Goal: Transaction & Acquisition: Purchase product/service

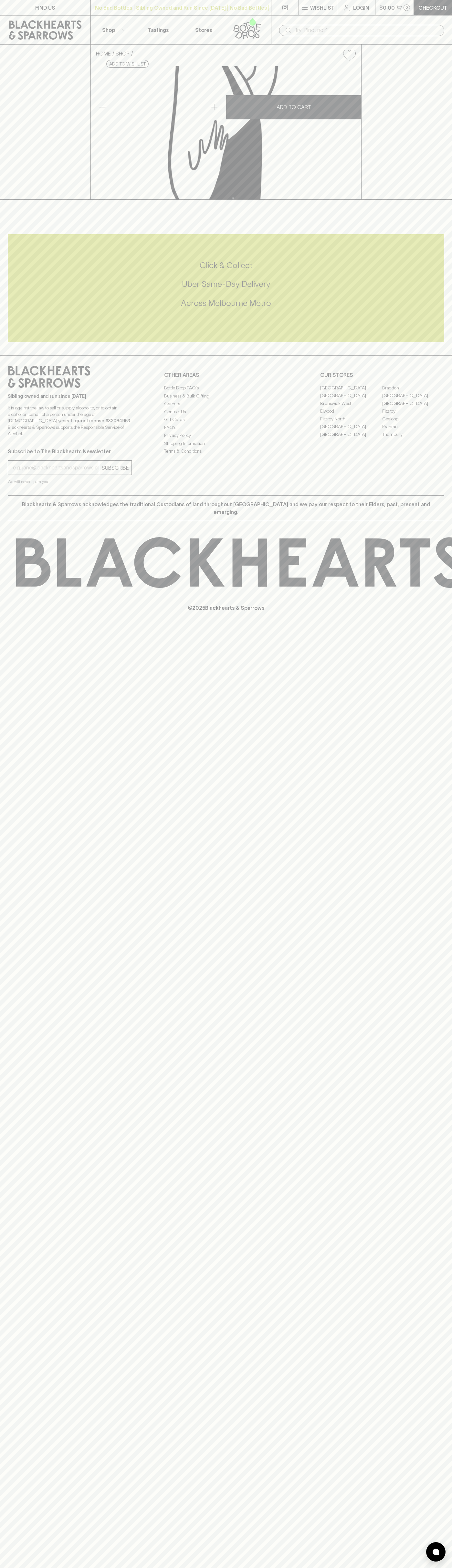
click at [444, 16] on div "​" at bounding box center [361, 30] width 181 height 29
click at [450, 44] on div "​" at bounding box center [361, 30] width 181 height 29
click at [91, 1568] on html "FIND US | No Bad Bottles | Sibling Owned and Run Since 2006 | No Bad Bottles | …" at bounding box center [226, 784] width 452 height 1568
click at [30, 485] on you-helper "We will never spam you" at bounding box center [70, 481] width 124 height 7
